Goal: Check status

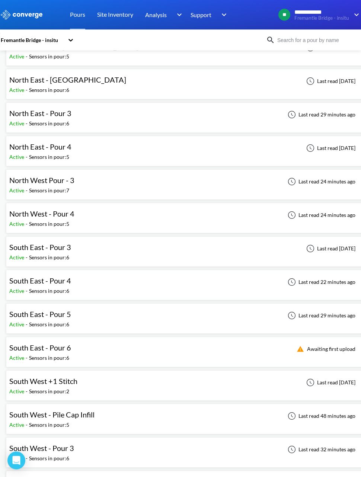
scroll to position [55, 0]
click at [215, 178] on div "North West Pour - 3 Active - Sensors in pour: 7 Last read 24 minutes ago" at bounding box center [186, 185] width 354 height 24
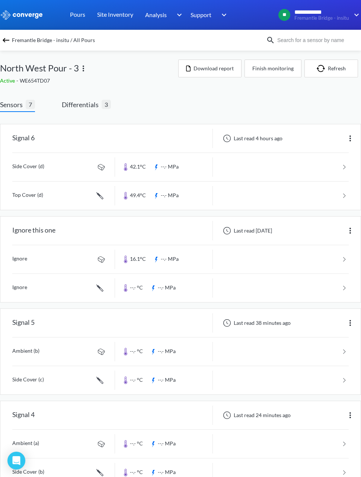
click at [90, 108] on span "Differentials" at bounding box center [82, 104] width 40 height 10
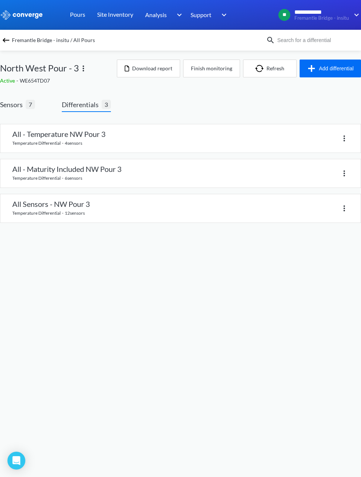
click at [219, 136] on div at bounding box center [264, 138] width 168 height 11
click at [254, 136] on div at bounding box center [264, 138] width 168 height 11
click at [342, 136] on img at bounding box center [343, 138] width 9 height 9
click at [161, 138] on link at bounding box center [180, 138] width 360 height 28
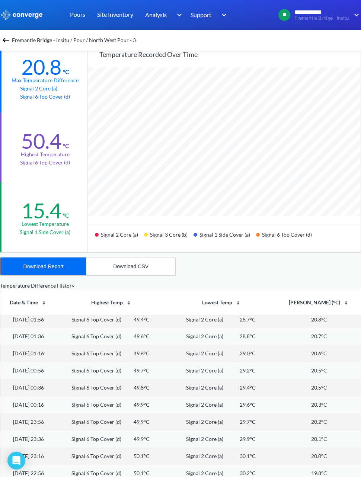
scroll to position [95, 0]
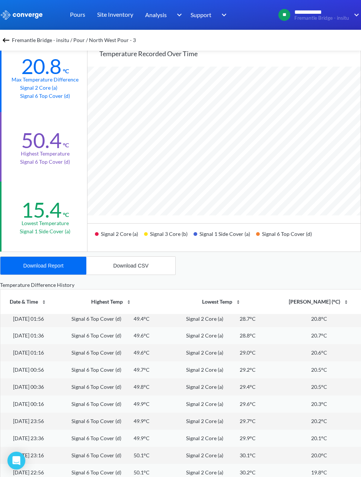
click at [13, 170] on div "50.4 °C Highest temperature Signal 6 Top Cover (d)" at bounding box center [44, 147] width 88 height 70
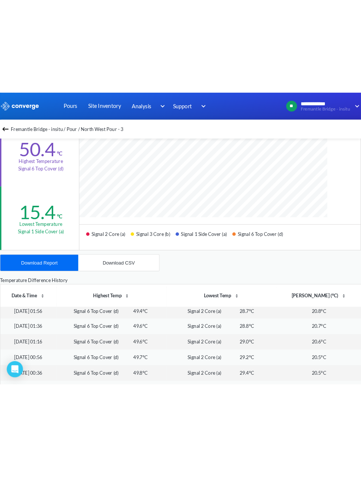
scroll to position [371226, 371487]
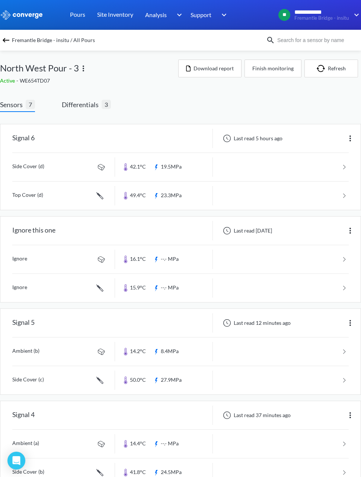
click at [85, 107] on span "Differentials" at bounding box center [82, 104] width 40 height 10
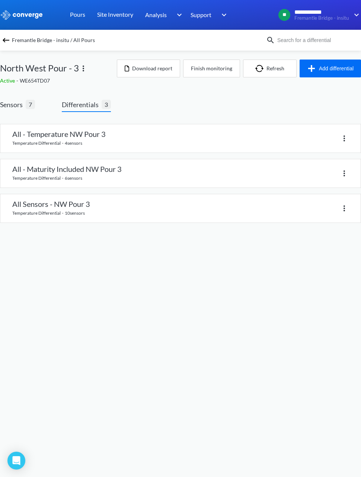
click at [191, 132] on link at bounding box center [180, 138] width 360 height 28
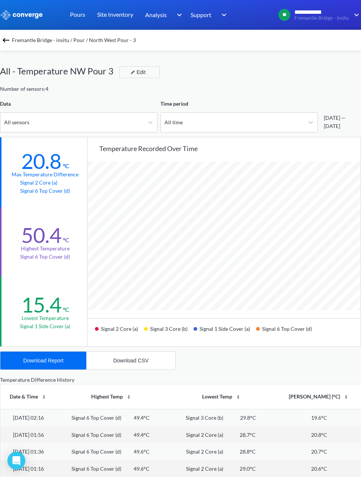
click at [14, 38] on span "Fremantle Bridge - insitu / Pour / North West Pour - 3" at bounding box center [74, 40] width 124 height 10
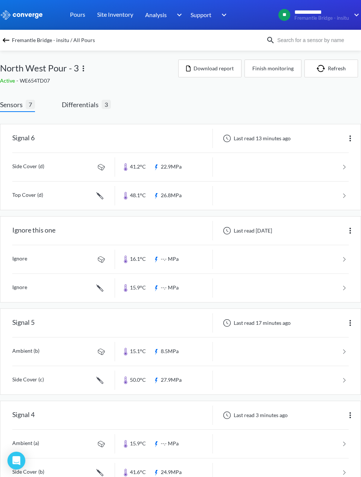
click at [97, 99] on span "Differentials" at bounding box center [82, 104] width 40 height 10
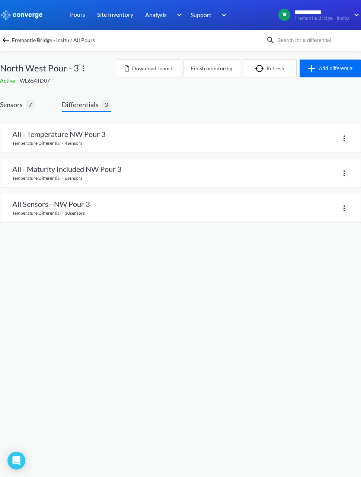
click at [146, 134] on link at bounding box center [180, 138] width 360 height 28
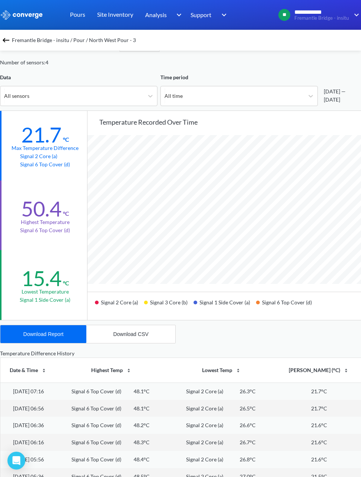
scroll to position [371226, 371487]
